Goal: Check status: Check status

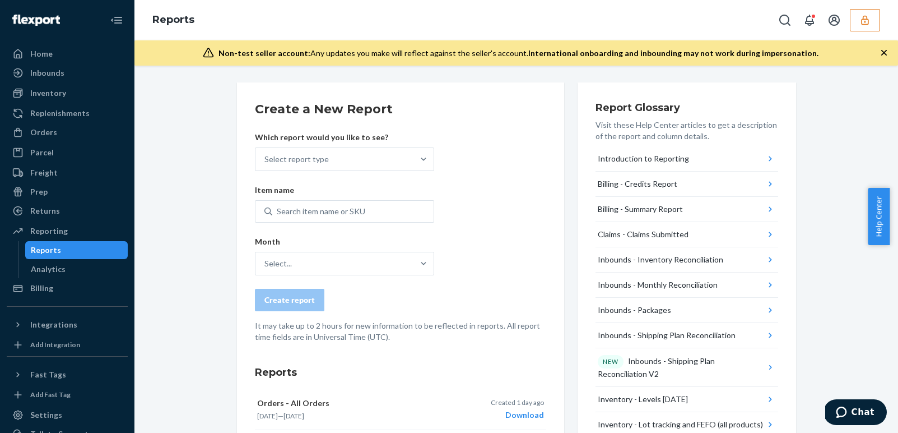
scroll to position [294, 0]
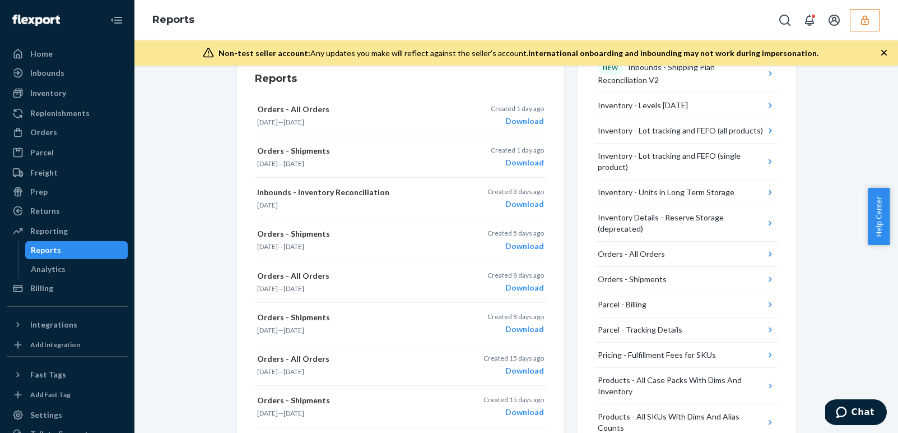
drag, startPoint x: 867, startPoint y: 21, endPoint x: 830, endPoint y: 35, distance: 39.0
click at [866, 21] on icon "button" at bounding box center [865, 20] width 11 height 11
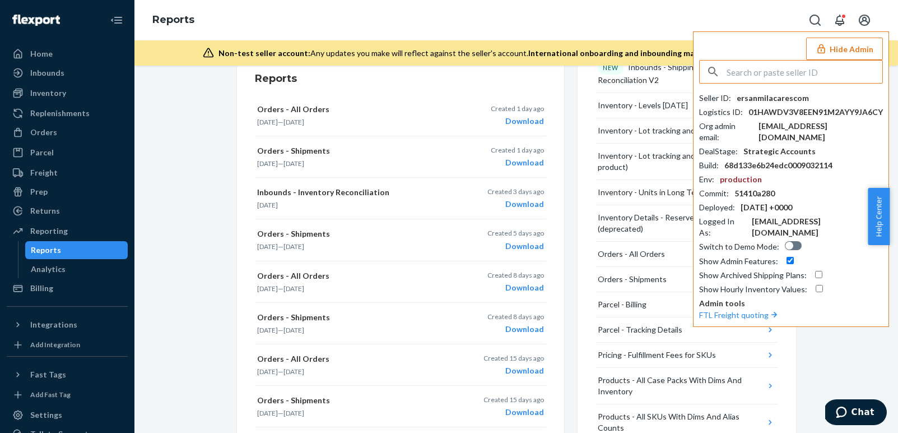
click at [798, 78] on input "text" at bounding box center [805, 72] width 156 height 22
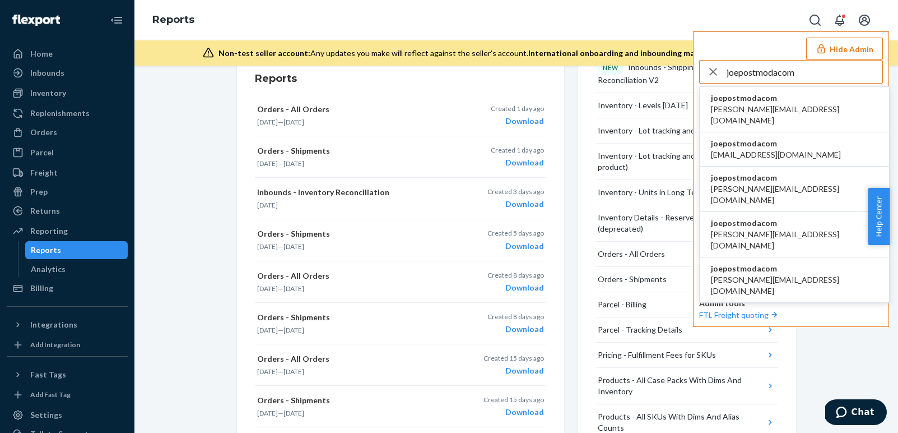
type input "joepostmodacom"
click at [777, 103] on span "joepostmodacom" at bounding box center [794, 97] width 167 height 11
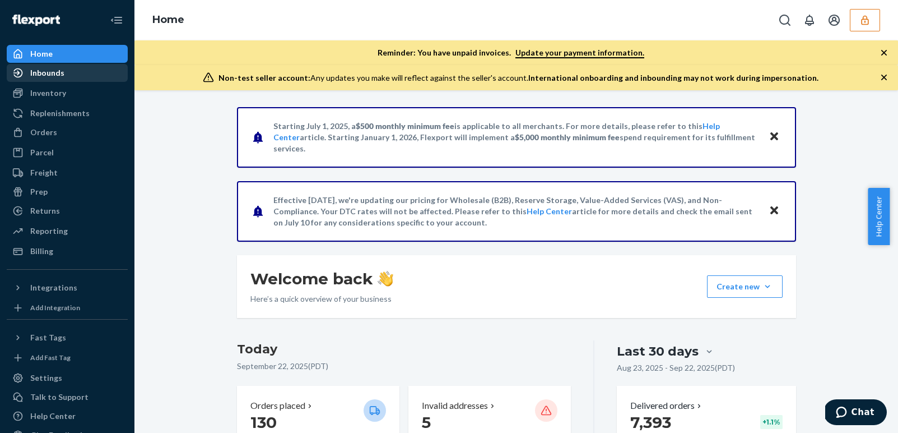
click at [57, 75] on div "Inbounds" at bounding box center [47, 72] width 34 height 11
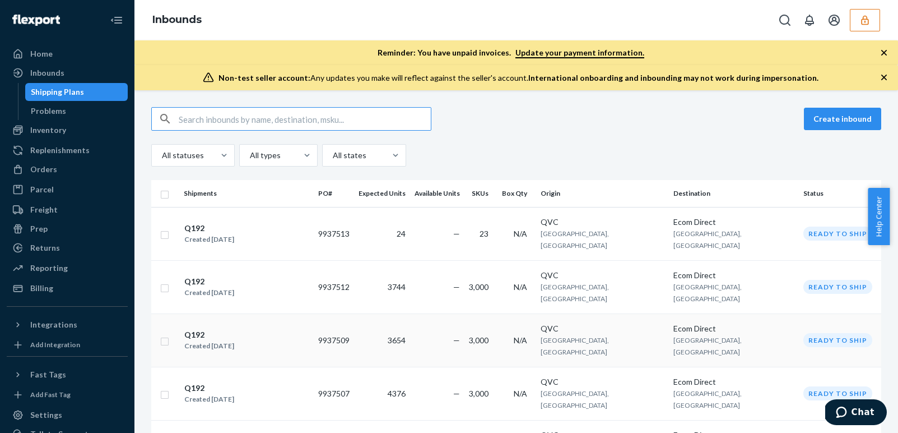
scroll to position [15, 0]
